Goal: Information Seeking & Learning: Learn about a topic

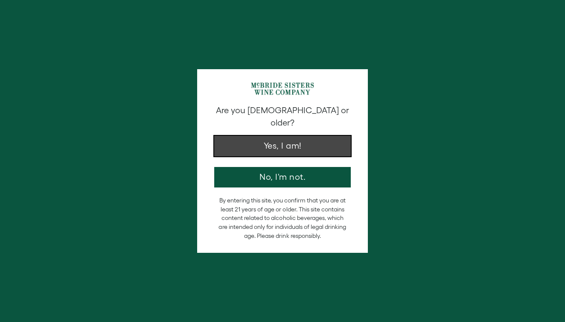
click at [269, 136] on button "Yes, I am!" at bounding box center [282, 146] width 136 height 20
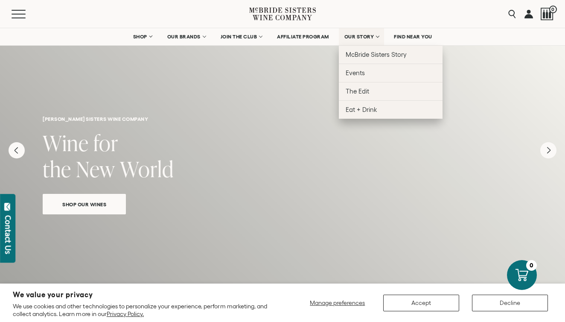
click at [364, 35] on span "OUR STORY" at bounding box center [359, 37] width 30 height 6
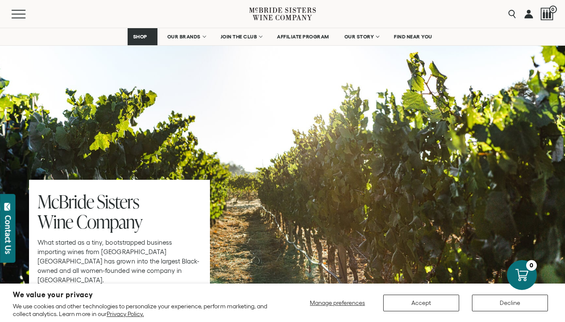
scroll to position [2609, 0]
